Goal: Information Seeking & Learning: Learn about a topic

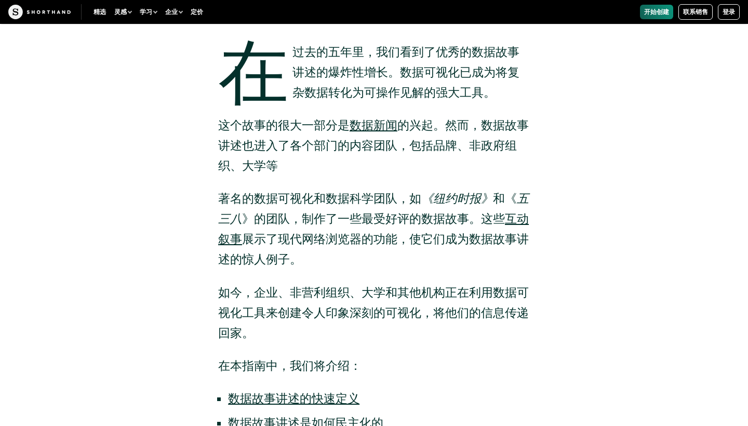
scroll to position [551, 0]
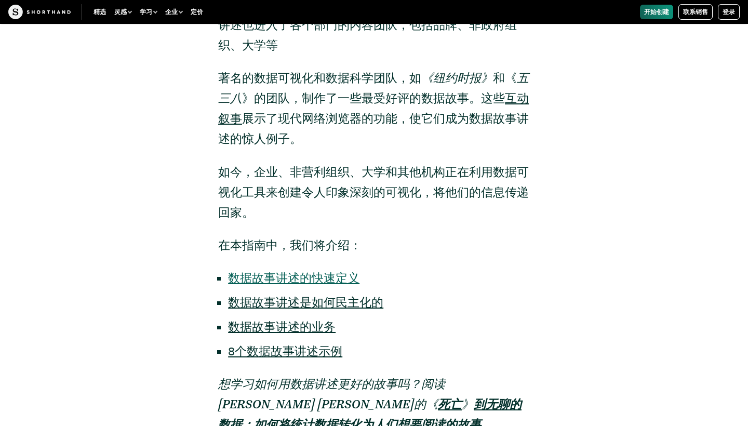
click at [301, 282] on link "数据故事讲述的快速定义" at bounding box center [293, 278] width 131 height 15
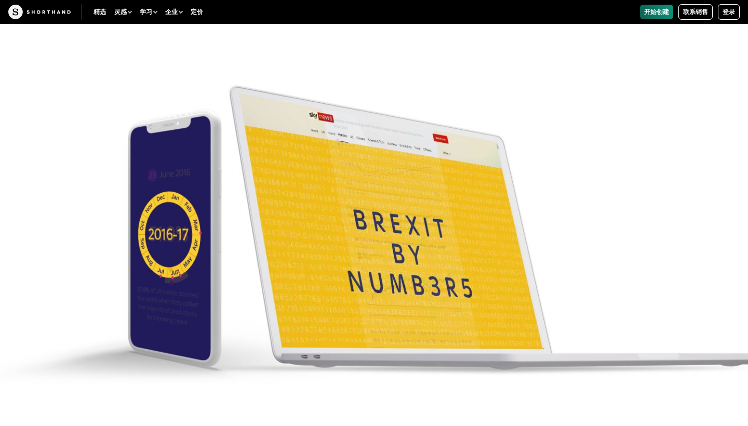
scroll to position [3414, 0]
click at [664, 134] on img at bounding box center [374, 213] width 748 height 426
click at [442, 244] on img at bounding box center [374, 213] width 748 height 426
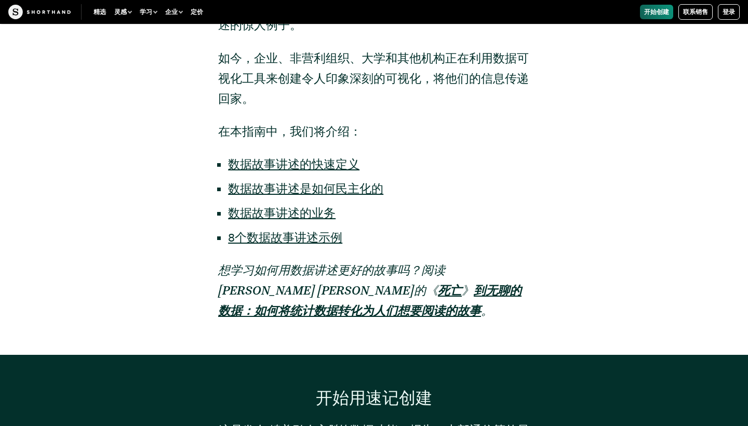
scroll to position [666, 1]
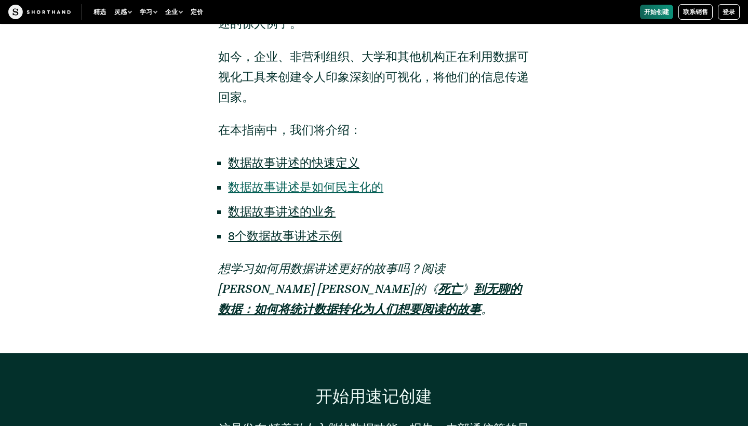
click at [326, 182] on link "数据故事讲述是如何民主化的" at bounding box center [305, 187] width 155 height 15
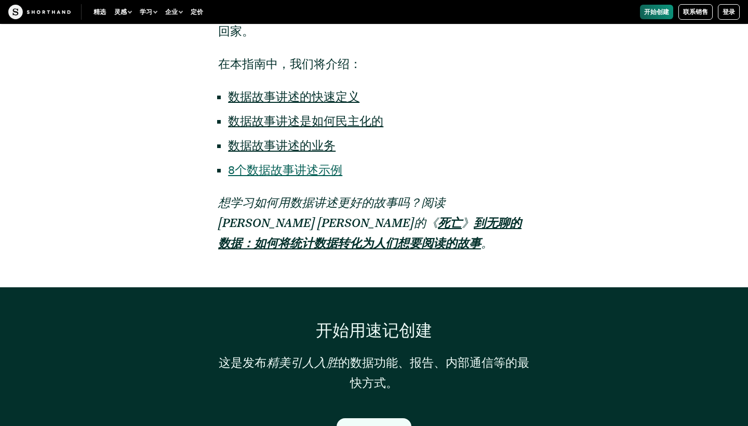
click at [307, 173] on link "8个数据故事讲述示例" at bounding box center [285, 170] width 114 height 15
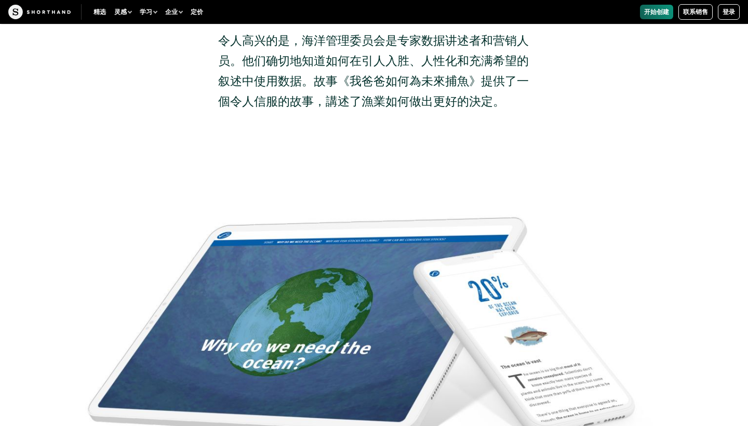
scroll to position [11133, 0]
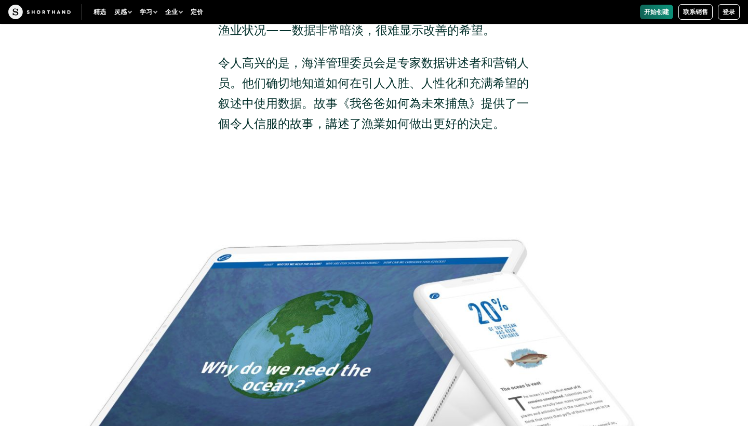
click at [305, 312] on img at bounding box center [374, 360] width 748 height 426
click at [429, 261] on img at bounding box center [374, 360] width 748 height 426
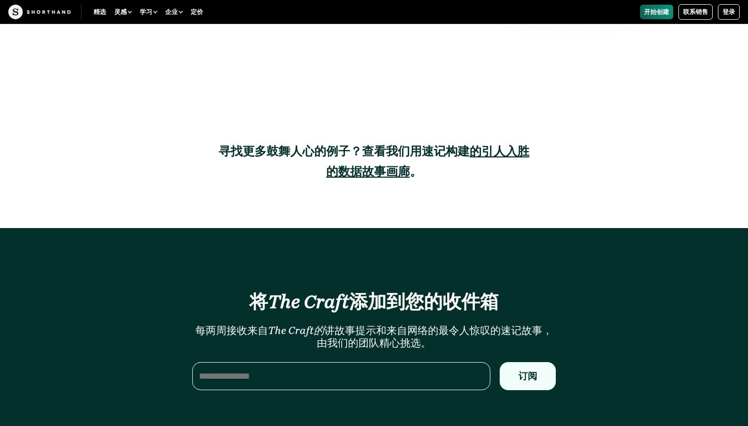
scroll to position [12024, 0]
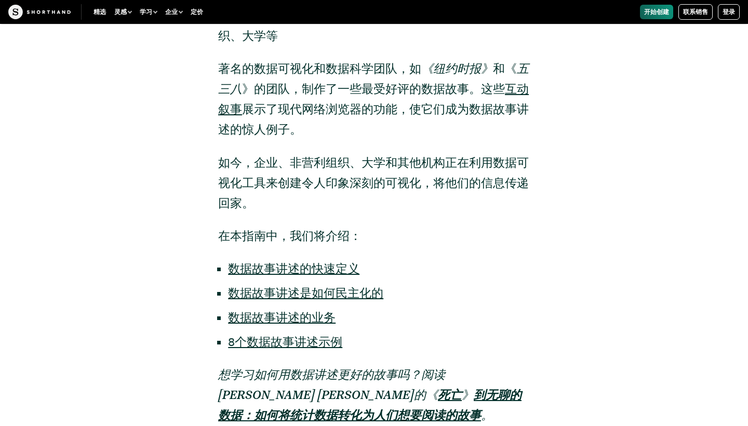
scroll to position [551, 0]
